Goal: Information Seeking & Learning: Learn about a topic

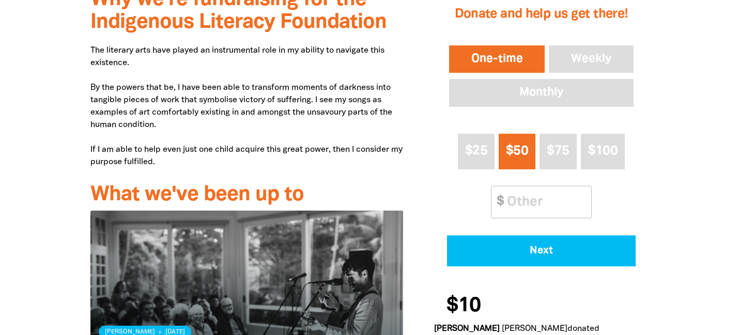
scroll to position [341, 0]
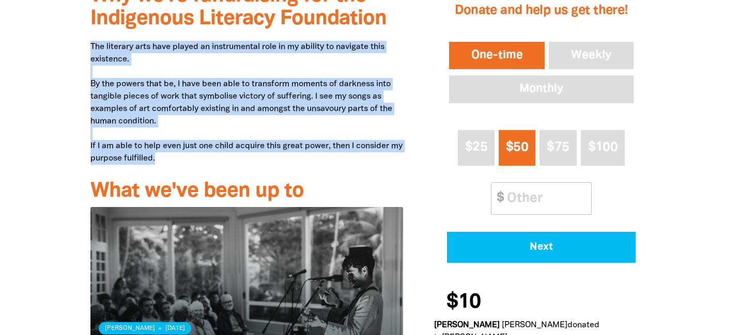
drag, startPoint x: 175, startPoint y: 162, endPoint x: 80, endPoint y: 51, distance: 146.6
click at [80, 51] on div "Why we're fundraising for the Indigenous Literacy Foundation The literary arts …" at bounding box center [247, 196] width 344 height 443
copy p "The literary arts have played an instrumental role in my ability to navigate th…"
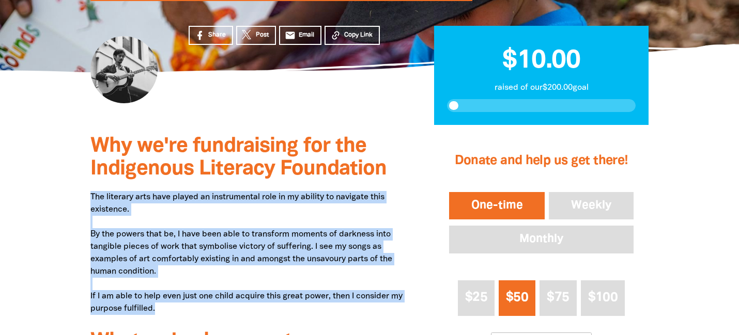
scroll to position [143, 0]
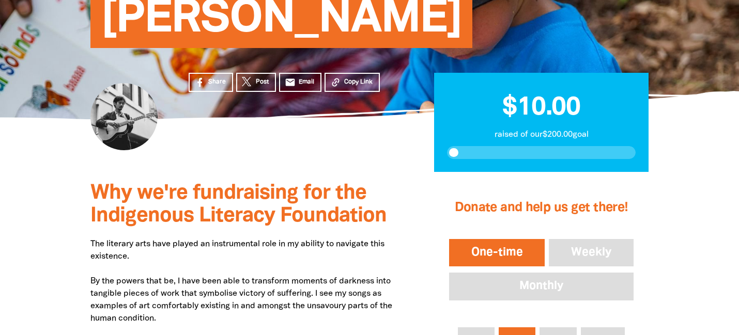
click at [167, 28] on span "[PERSON_NAME]" at bounding box center [281, 23] width 361 height 50
click at [168, 29] on span "[PERSON_NAME]" at bounding box center [281, 23] width 361 height 50
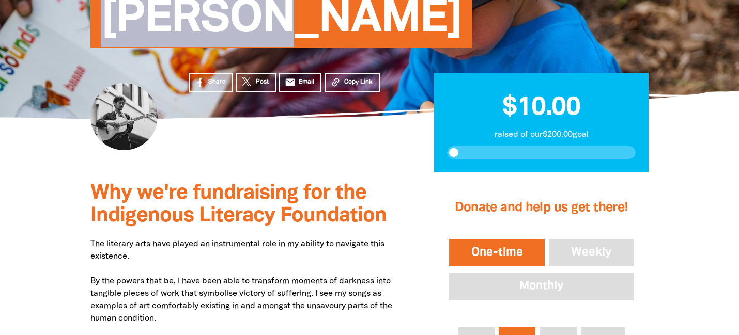
click at [168, 29] on span "[PERSON_NAME]" at bounding box center [281, 23] width 361 height 50
click at [165, 25] on span "[PERSON_NAME]" at bounding box center [281, 23] width 361 height 50
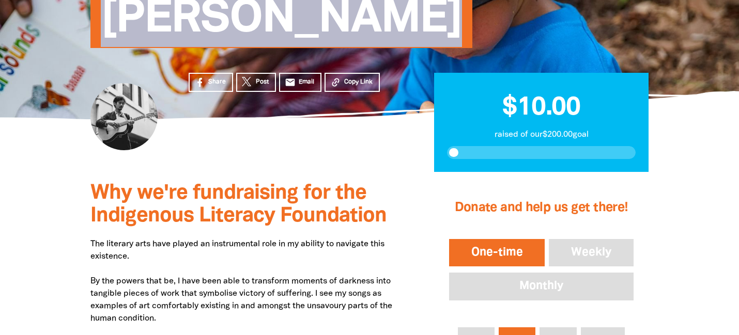
click at [165, 25] on span "[PERSON_NAME]" at bounding box center [281, 23] width 361 height 50
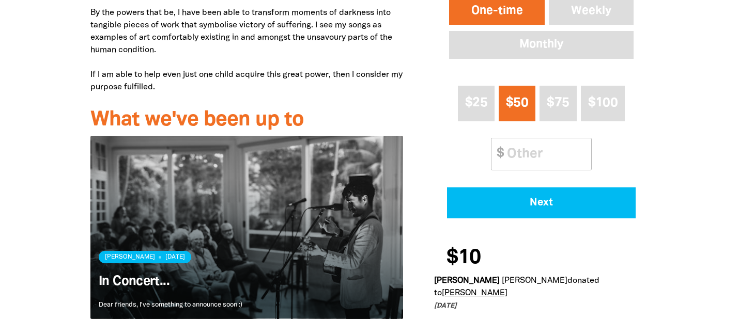
scroll to position [412, 0]
